Goal: Task Accomplishment & Management: Use online tool/utility

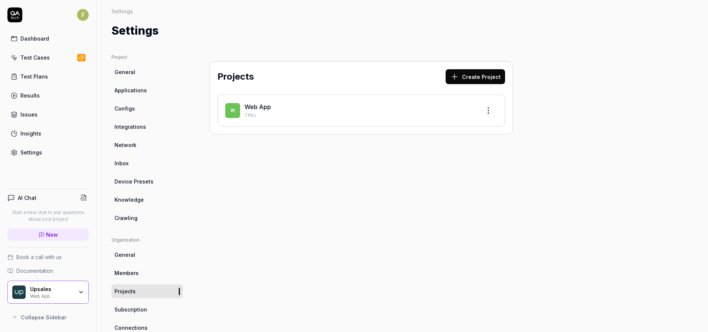
click at [146, 130] on link "Integrations" at bounding box center [147, 127] width 71 height 14
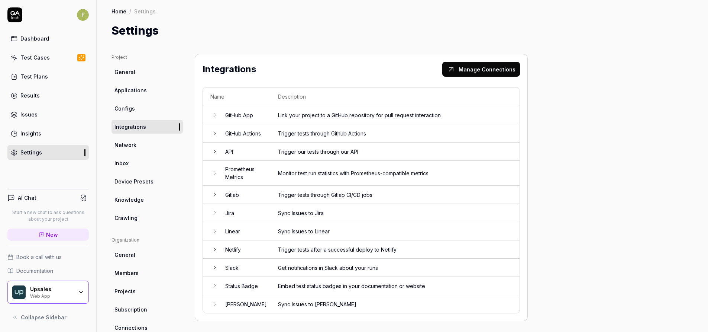
click at [282, 136] on td "Trigger tests through Github Actions" at bounding box center [395, 133] width 249 height 18
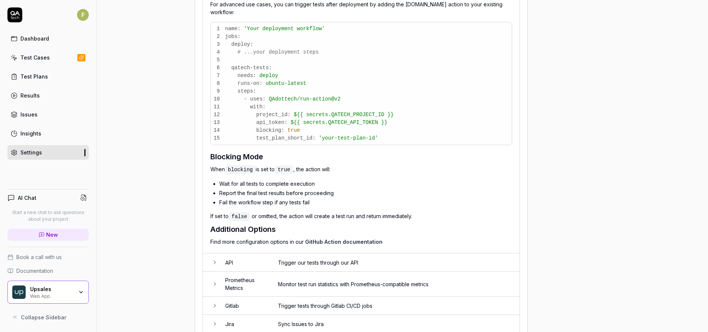
scroll to position [441, 0]
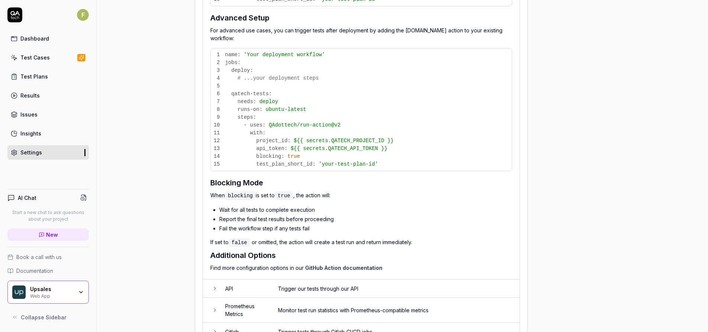
click at [62, 198] on div "AI Chat" at bounding box center [47, 197] width 81 height 11
